Goal: Find specific page/section

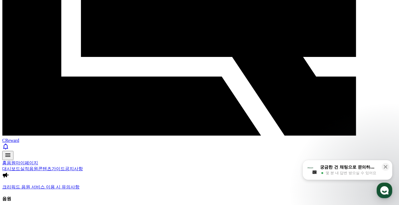
scroll to position [175, 0]
